Goal: Find contact information: Find contact information

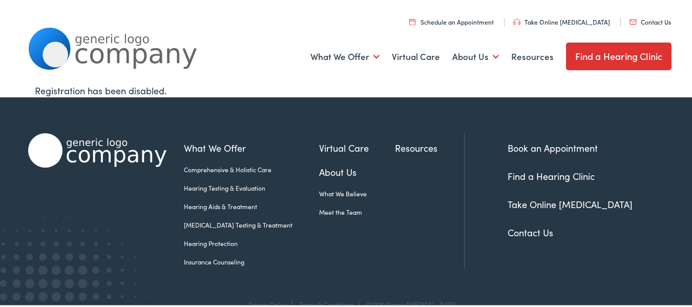
click at [640, 22] on link "Contact Us" at bounding box center [649, 20] width 41 height 9
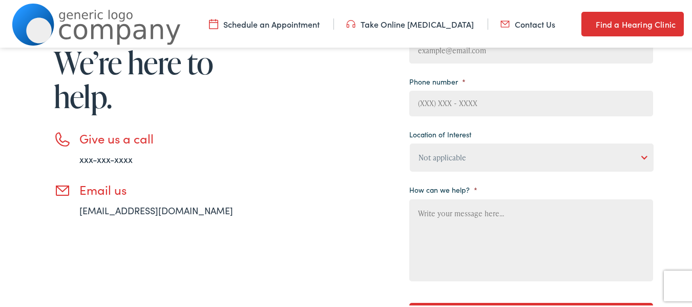
scroll to position [171, 0]
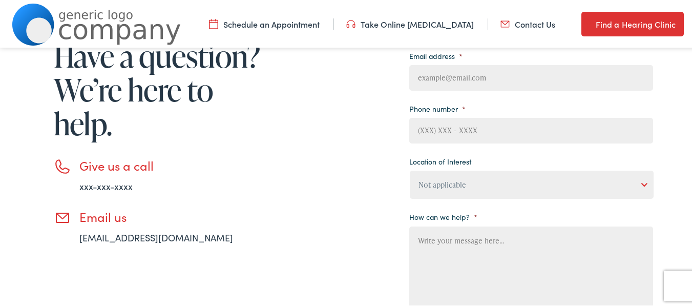
click at [58, 164] on li "Give us a call xxx-xxx-xxxx" at bounding box center [159, 174] width 210 height 35
click at [105, 184] on link "xxx-xxx-xxxx" at bounding box center [105, 184] width 53 height 13
click at [468, 74] on input "Email address *" at bounding box center [531, 77] width 244 height 26
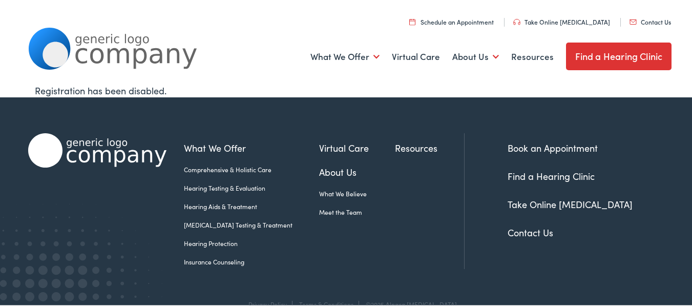
click at [642, 20] on link "Contact Us" at bounding box center [649, 20] width 41 height 9
